Goal: Find contact information: Find contact information

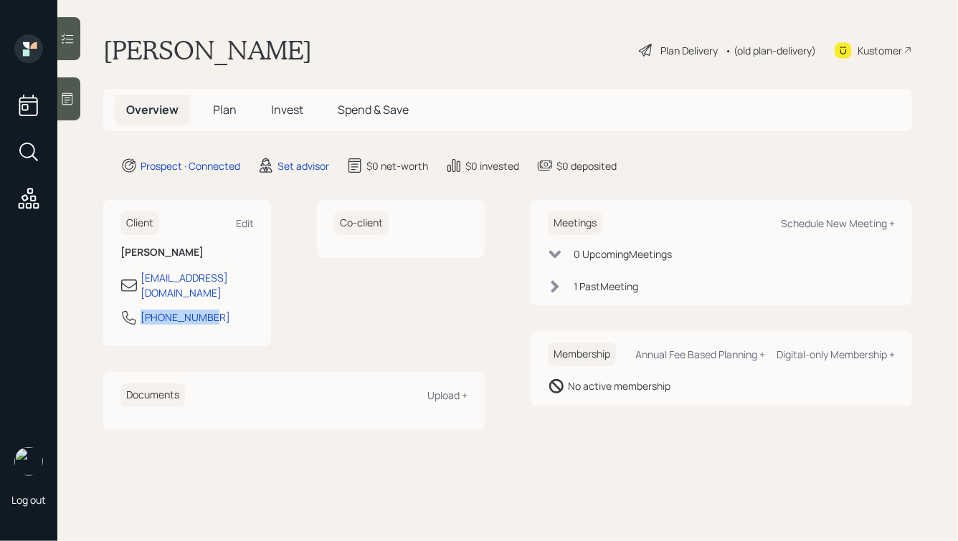
drag, startPoint x: 210, startPoint y: 302, endPoint x: 135, endPoint y: 303, distance: 75.3
click at [135, 309] on div "215-939-1196" at bounding box center [186, 322] width 133 height 26
copy div "215-939-1196"
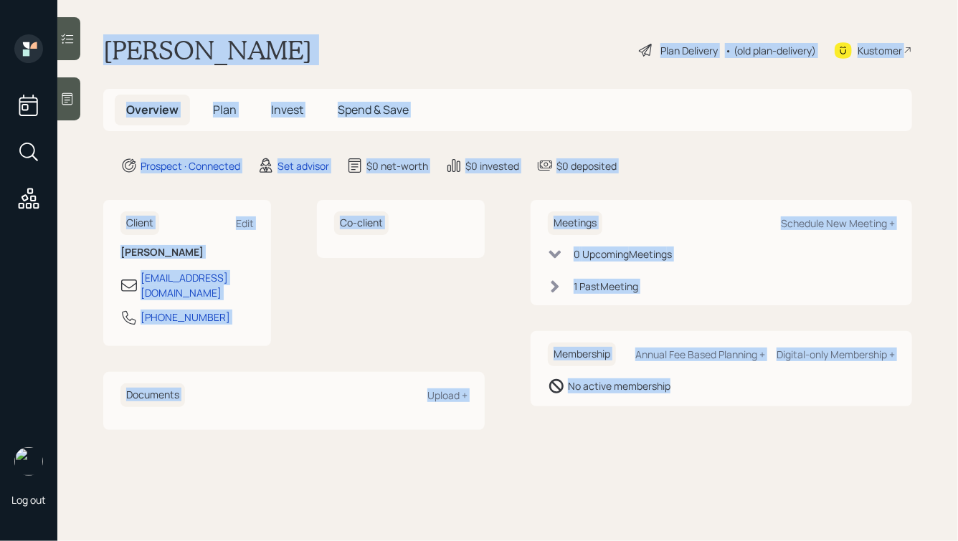
drag, startPoint x: 108, startPoint y: 54, endPoint x: 650, endPoint y: 502, distance: 703.1
click at [650, 502] on main "Melanie Horrell Plan Delivery • (old plan-delivery) Kustomer Overview Plan Inve…" at bounding box center [507, 270] width 900 height 541
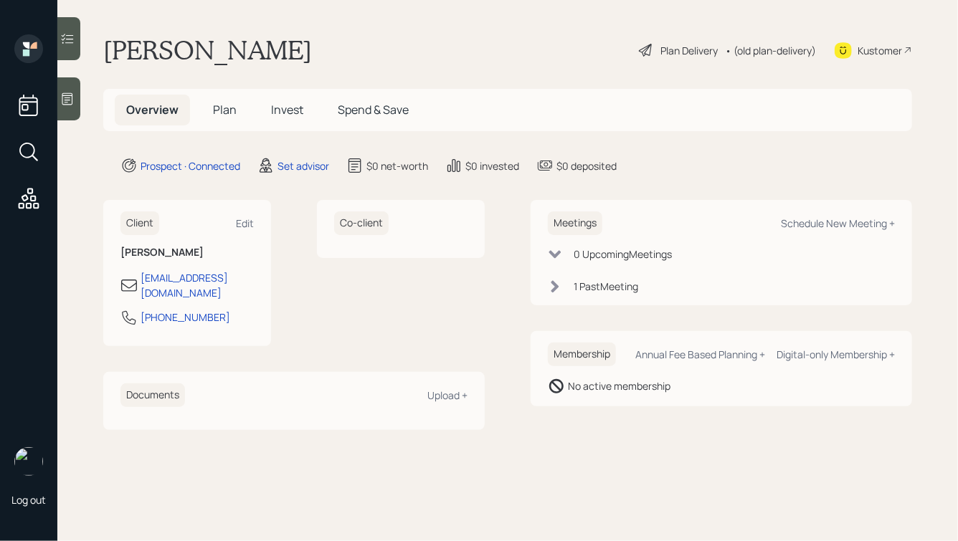
drag, startPoint x: 300, startPoint y: 51, endPoint x: 114, endPoint y: 42, distance: 186.6
click at [114, 42] on div "Melanie Horrell Plan Delivery • (old plan-delivery) Kustomer" at bounding box center [507, 50] width 808 height 32
click at [114, 42] on h1 "Melanie Horrell" at bounding box center [207, 50] width 209 height 32
